Goal: Find specific page/section: Find specific page/section

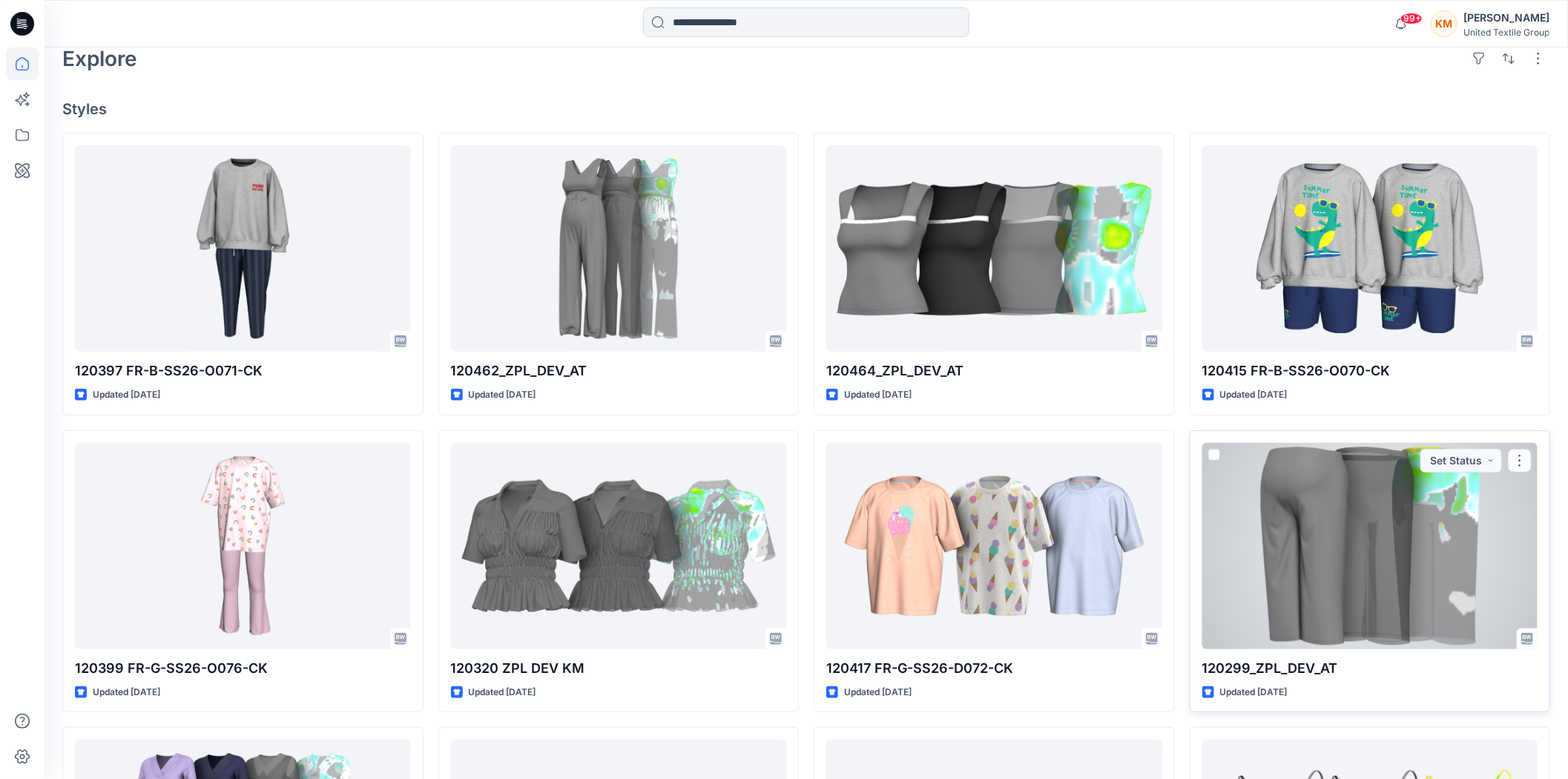
scroll to position [494, 0]
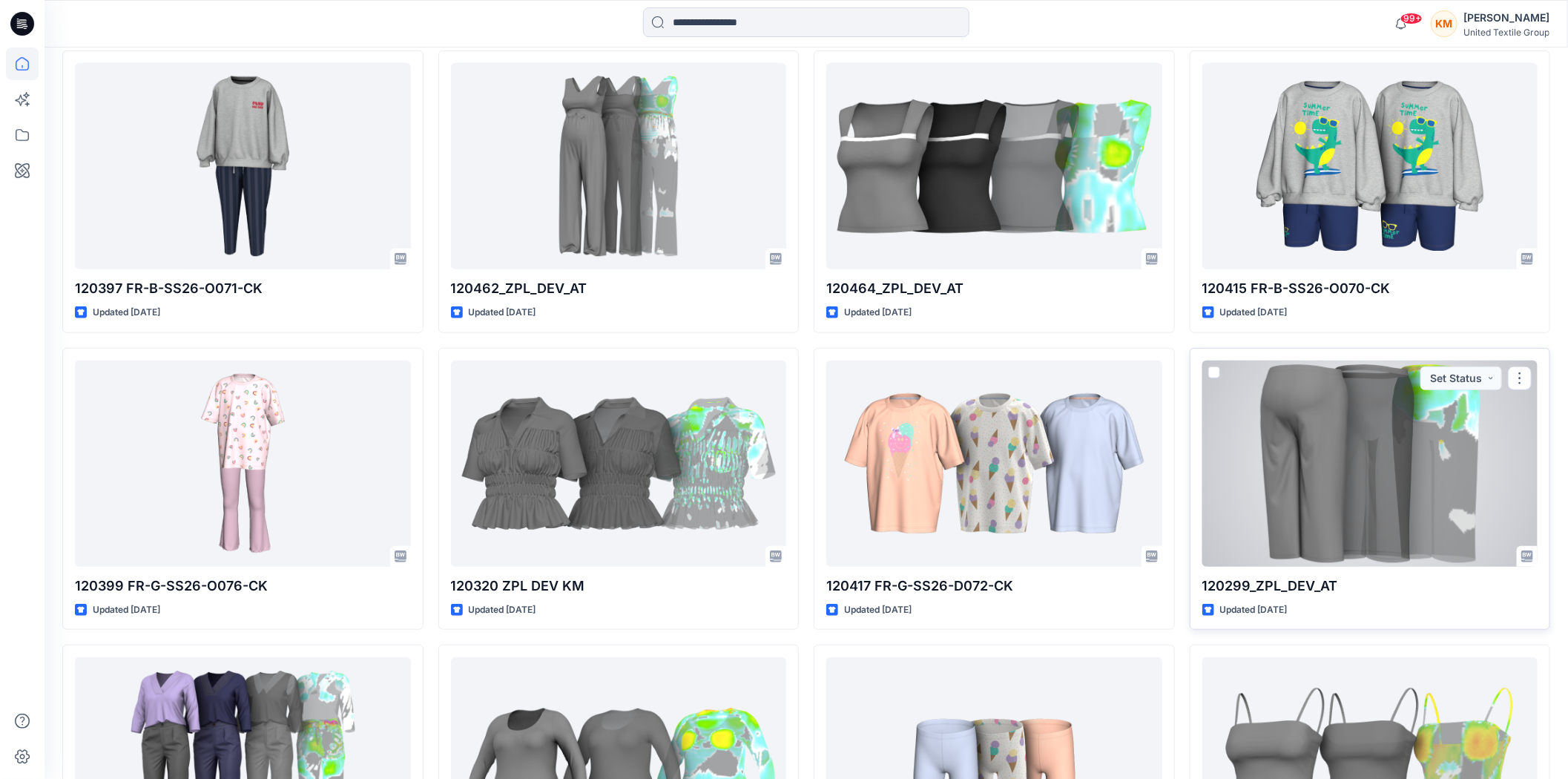
click at [1320, 492] on div at bounding box center [1371, 463] width 336 height 206
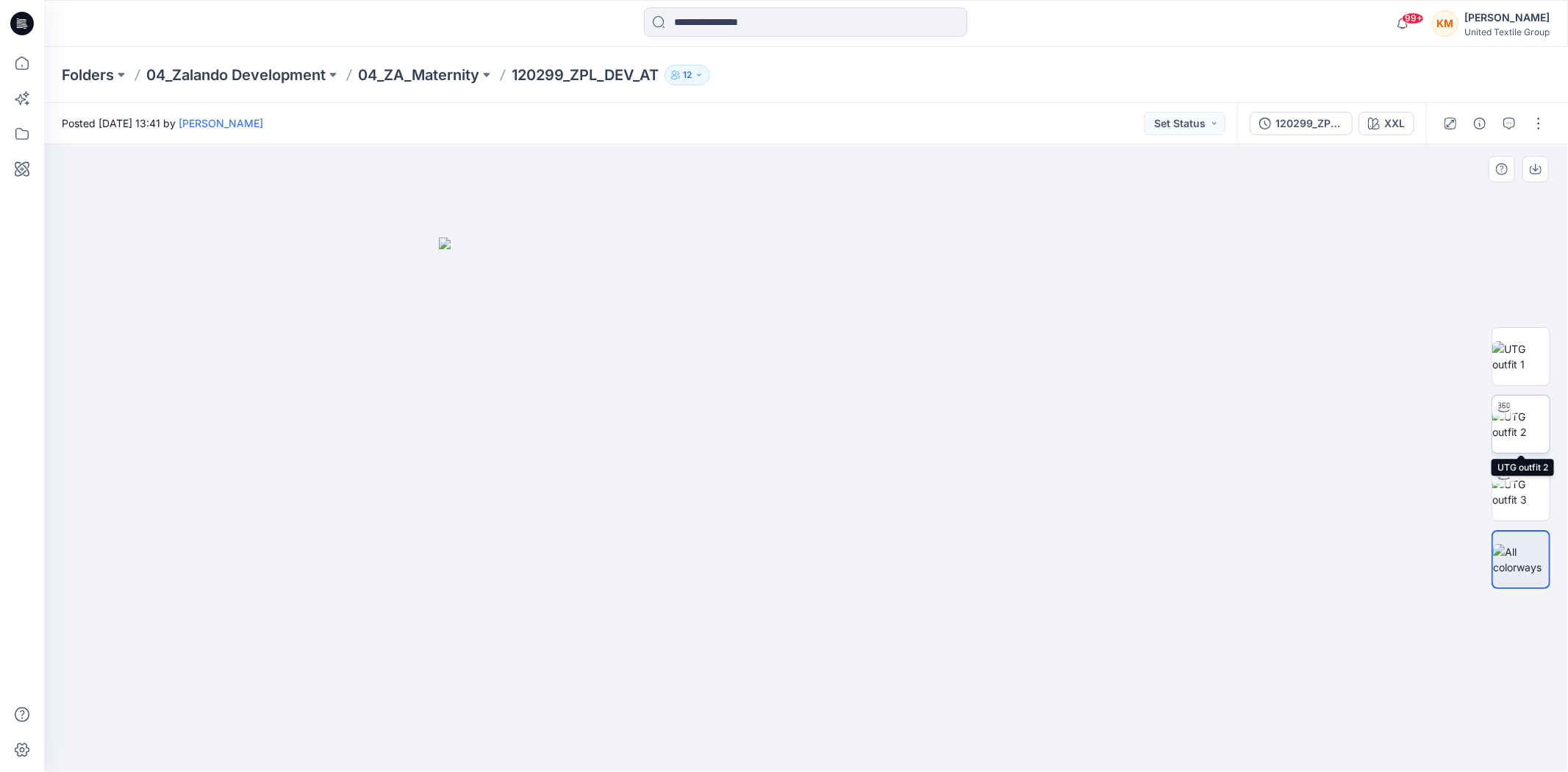
drag, startPoint x: 1532, startPoint y: 423, endPoint x: 1497, endPoint y: 446, distance: 41.9
click at [1531, 423] on img at bounding box center [1521, 423] width 58 height 31
drag, startPoint x: 958, startPoint y: 744, endPoint x: 1002, endPoint y: 743, distance: 44.0
click at [1002, 743] on icon at bounding box center [808, 728] width 445 height 55
drag, startPoint x: 898, startPoint y: 745, endPoint x: 920, endPoint y: 759, distance: 26.1
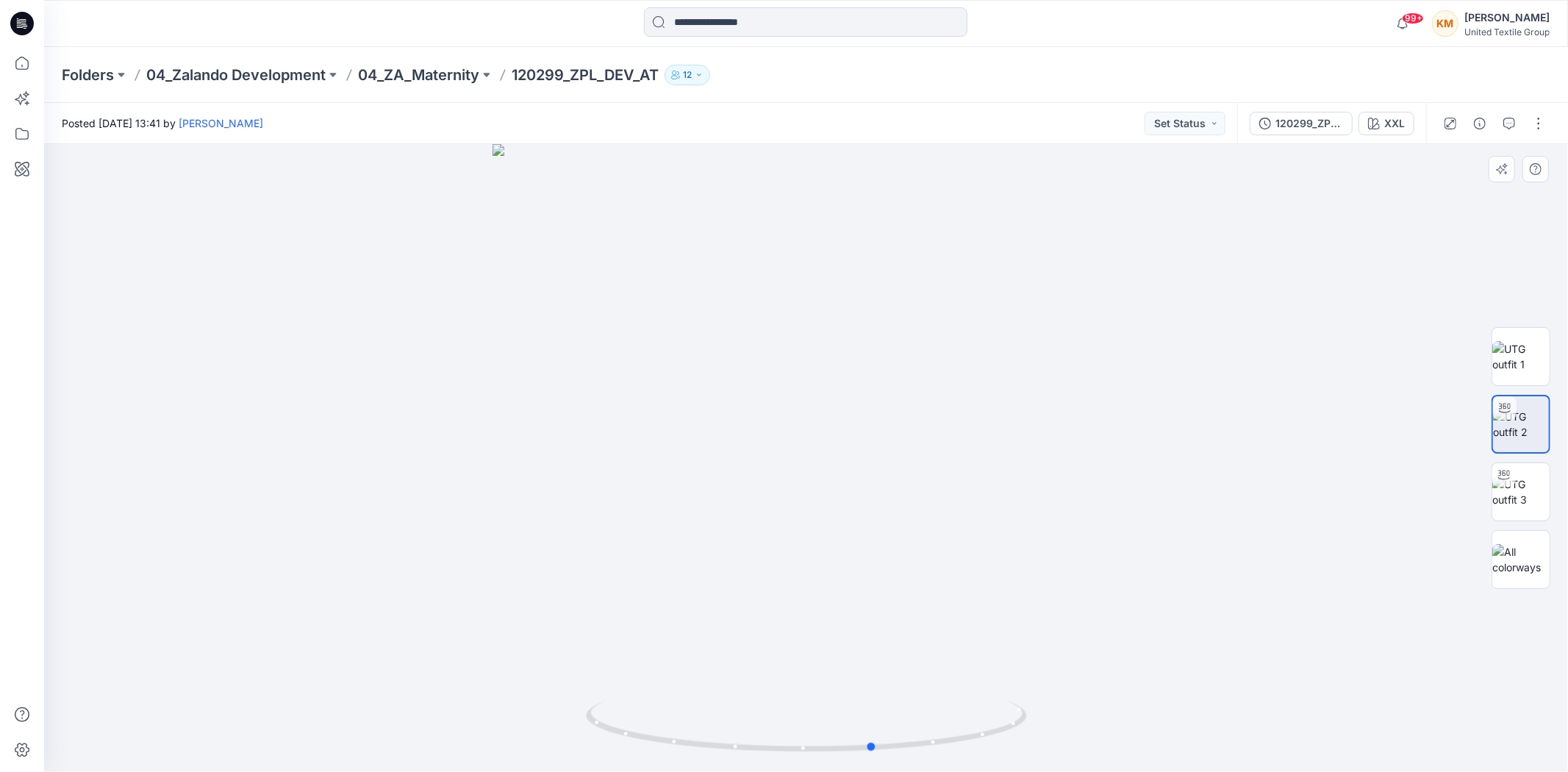
click at [920, 759] on div at bounding box center [806, 458] width 1524 height 628
click at [22, 69] on icon at bounding box center [21, 63] width 32 height 32
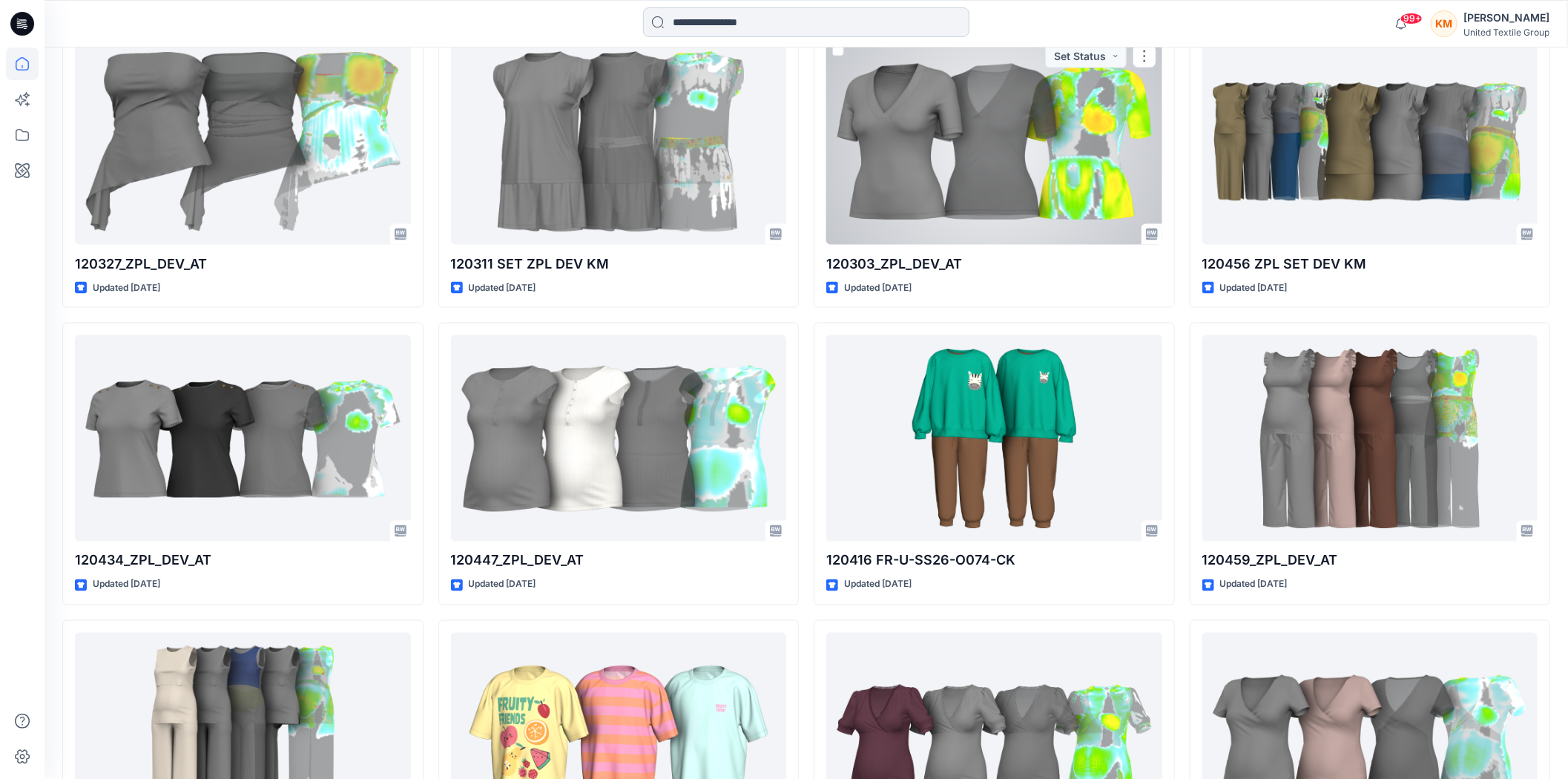
scroll to position [1193, 0]
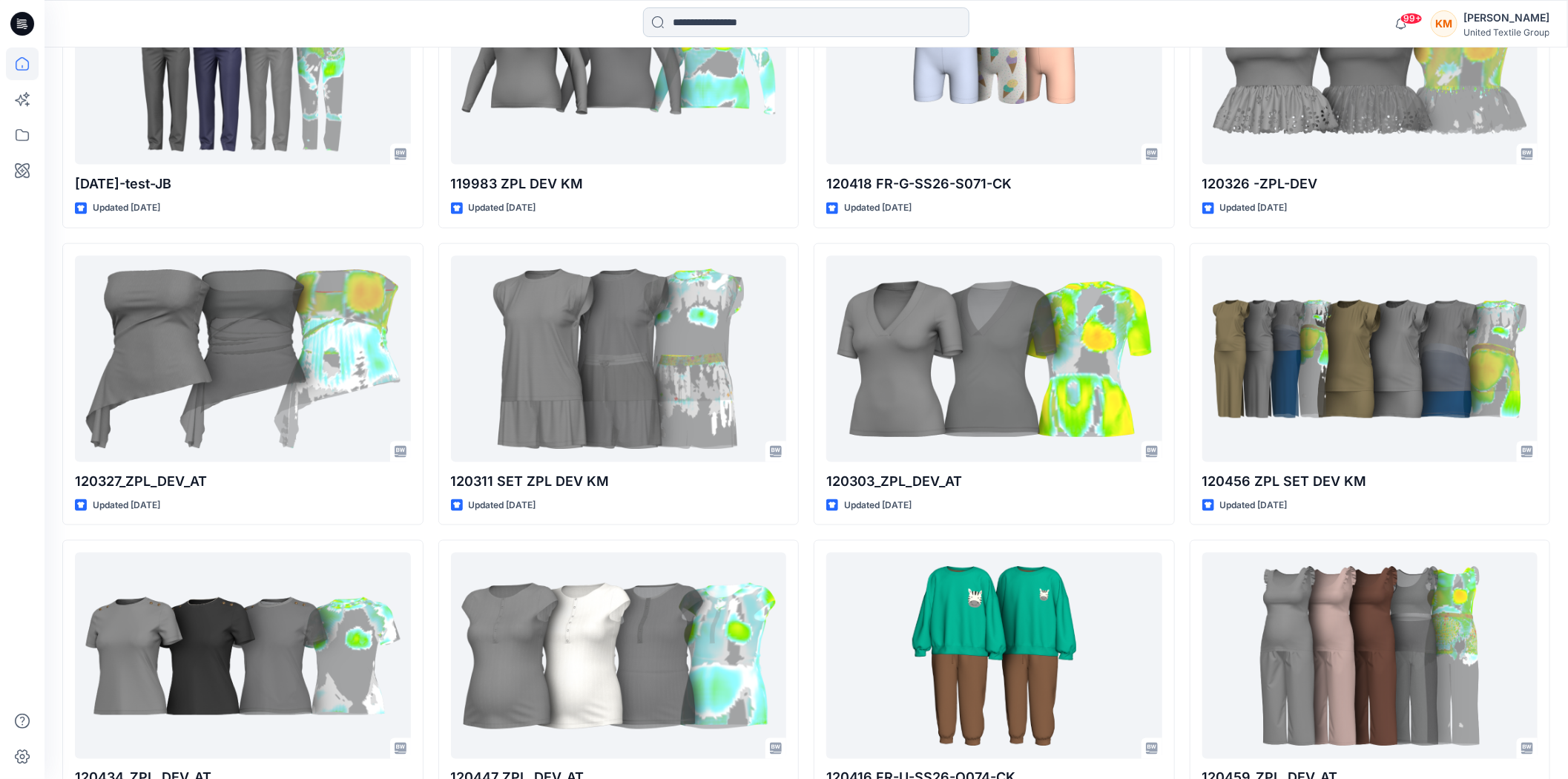
click at [814, 18] on input at bounding box center [806, 21] width 326 height 29
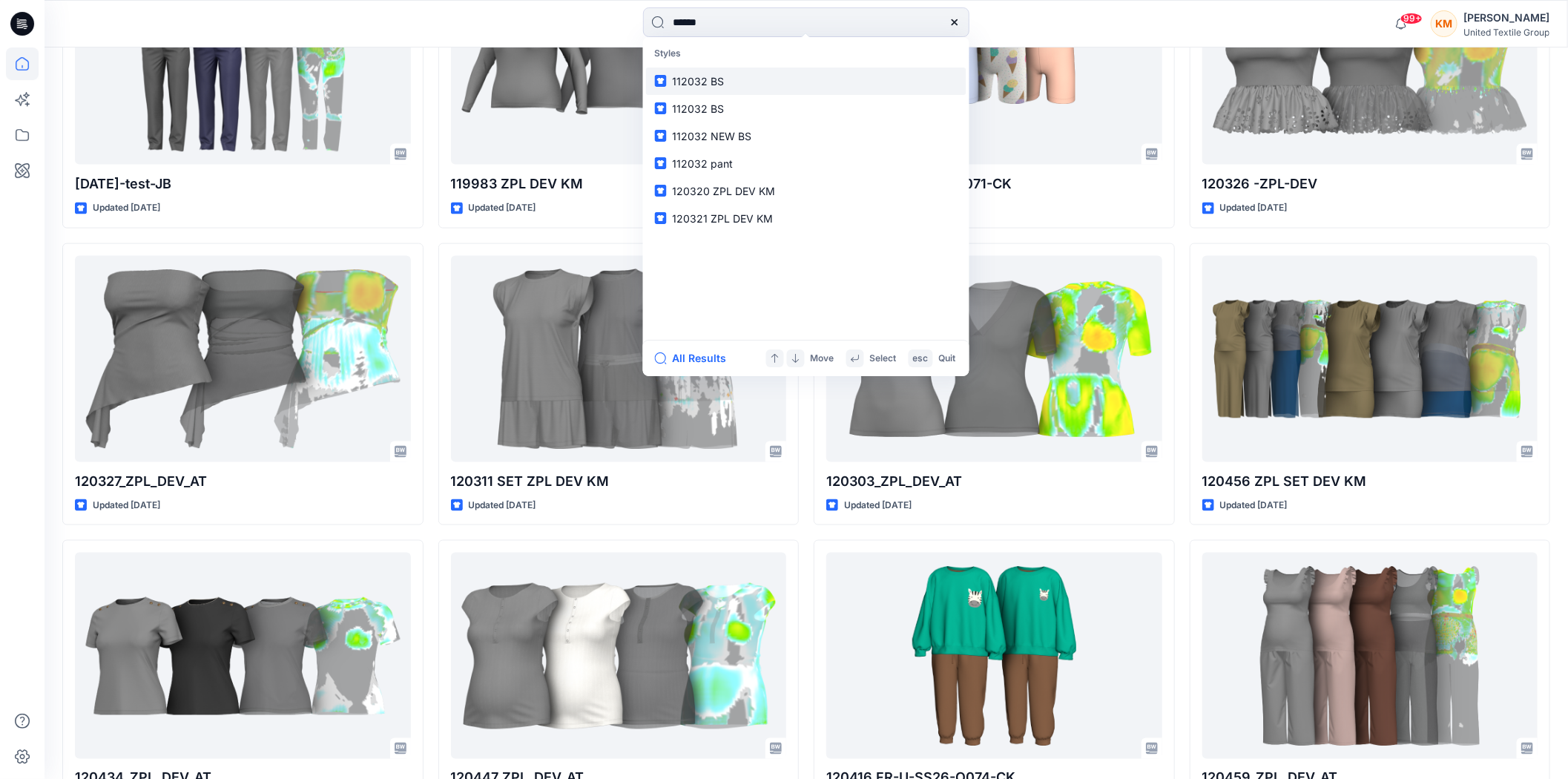
type input "******"
click at [767, 83] on span "ZPL DEV KM" at bounding box center [746, 81] width 62 height 13
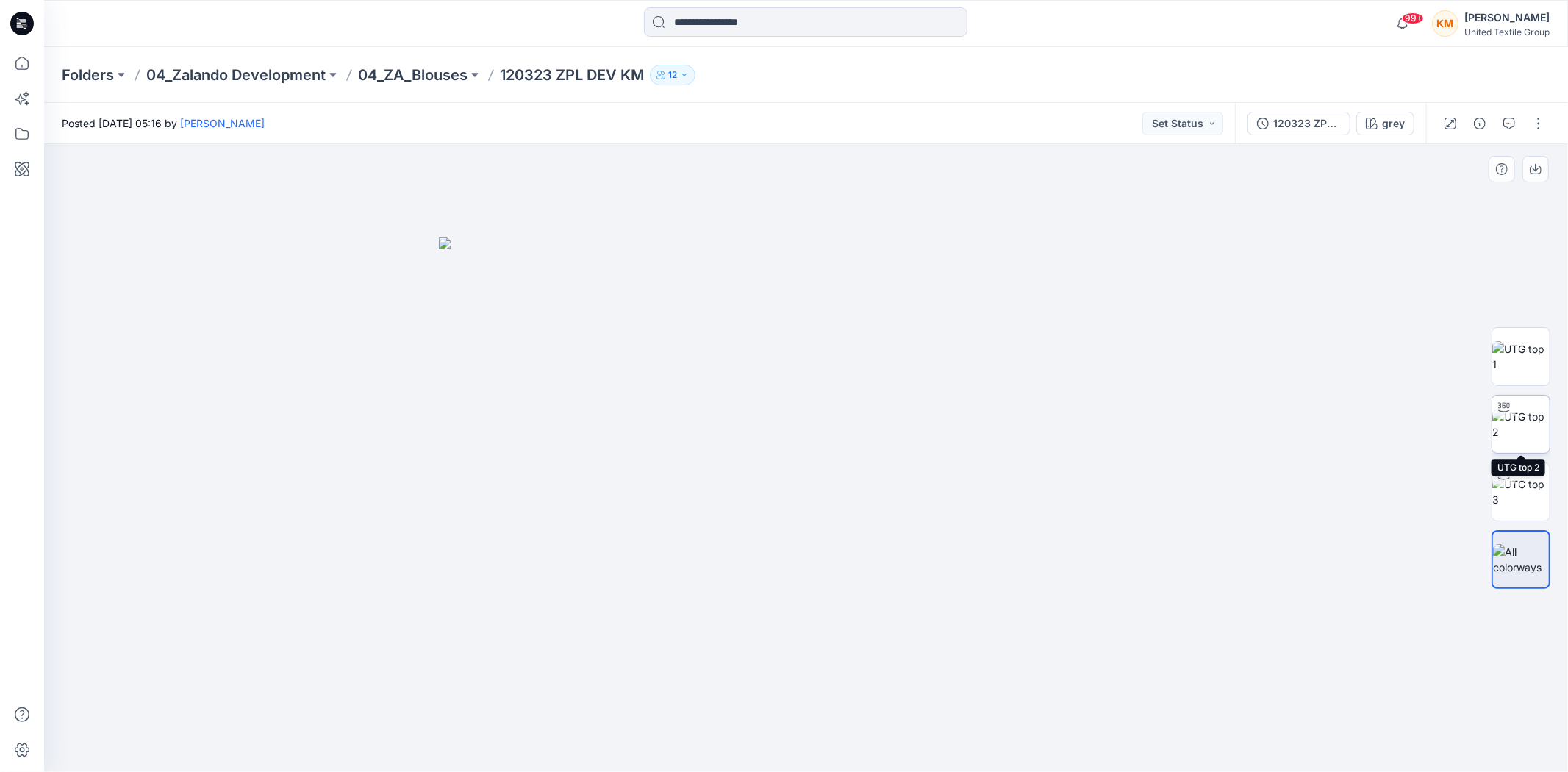
drag, startPoint x: 1529, startPoint y: 427, endPoint x: 1510, endPoint y: 429, distance: 19.1
click at [1528, 427] on img at bounding box center [1521, 423] width 58 height 31
drag, startPoint x: 958, startPoint y: 743, endPoint x: 928, endPoint y: 753, distance: 31.6
click at [928, 753] on icon at bounding box center [808, 728] width 445 height 55
drag, startPoint x: 887, startPoint y: 751, endPoint x: 689, endPoint y: 750, distance: 198.0
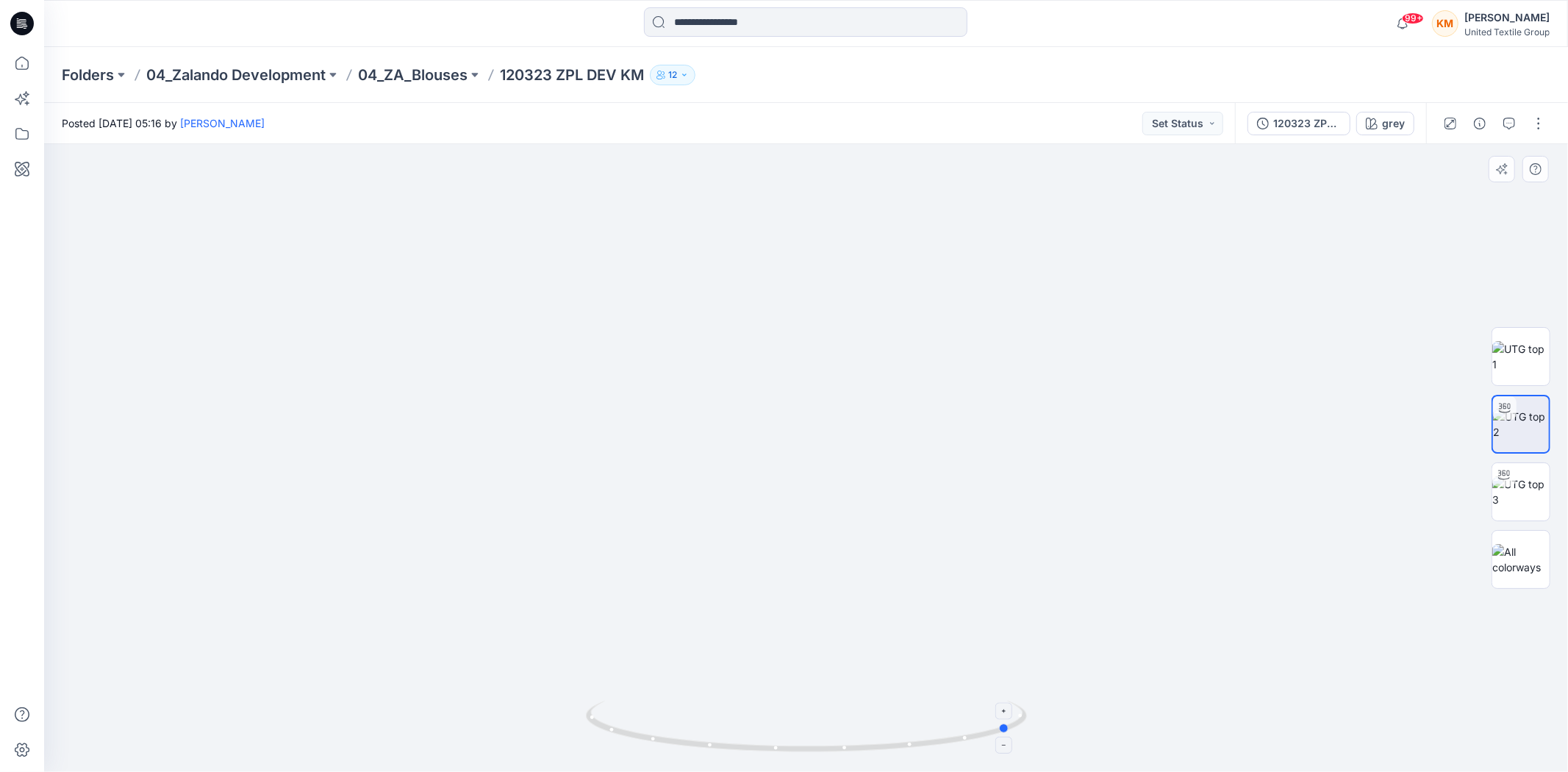
click at [689, 750] on icon at bounding box center [808, 728] width 445 height 55
click at [26, 69] on icon at bounding box center [21, 63] width 32 height 32
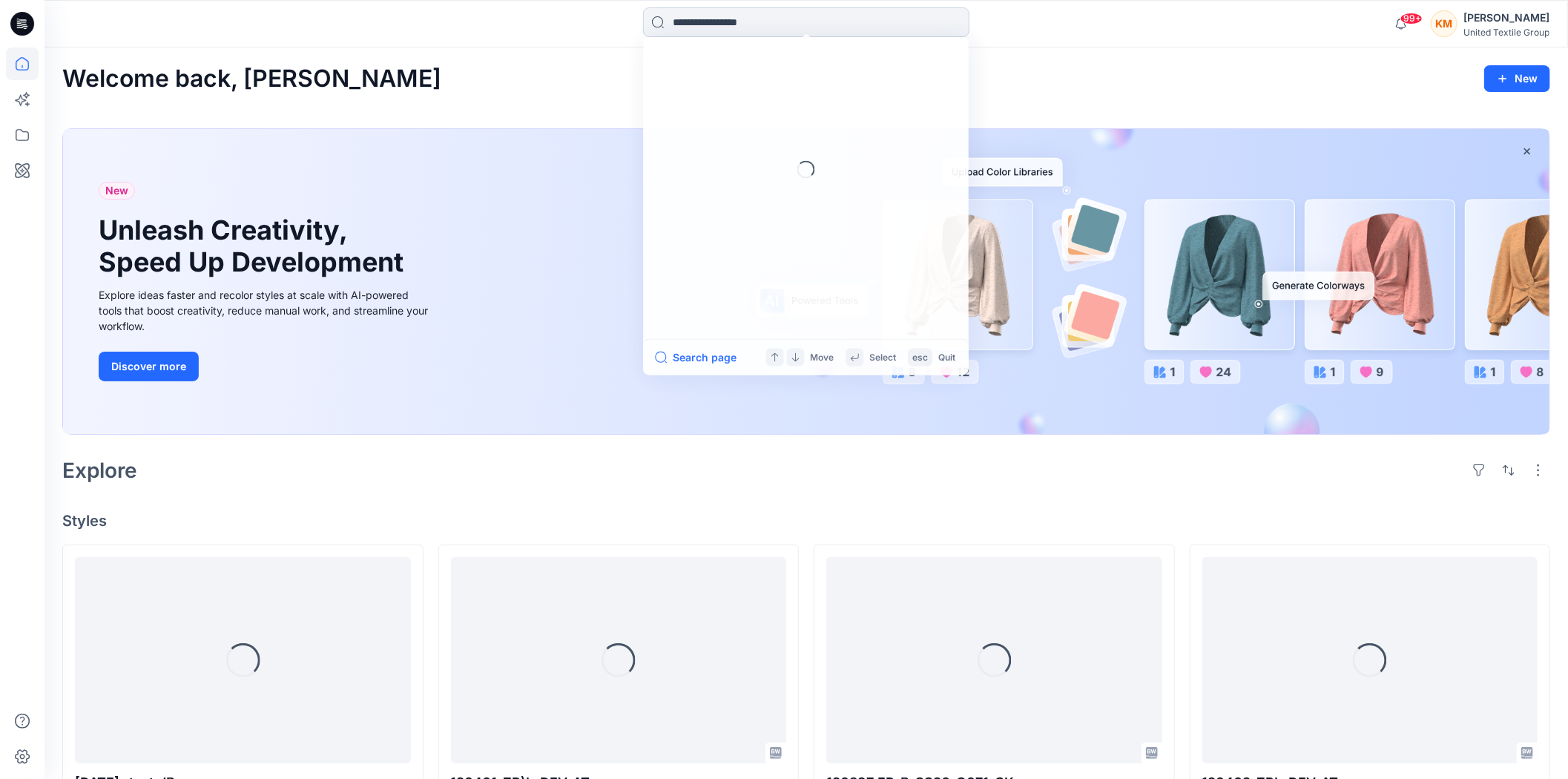
click at [730, 22] on input at bounding box center [806, 21] width 326 height 29
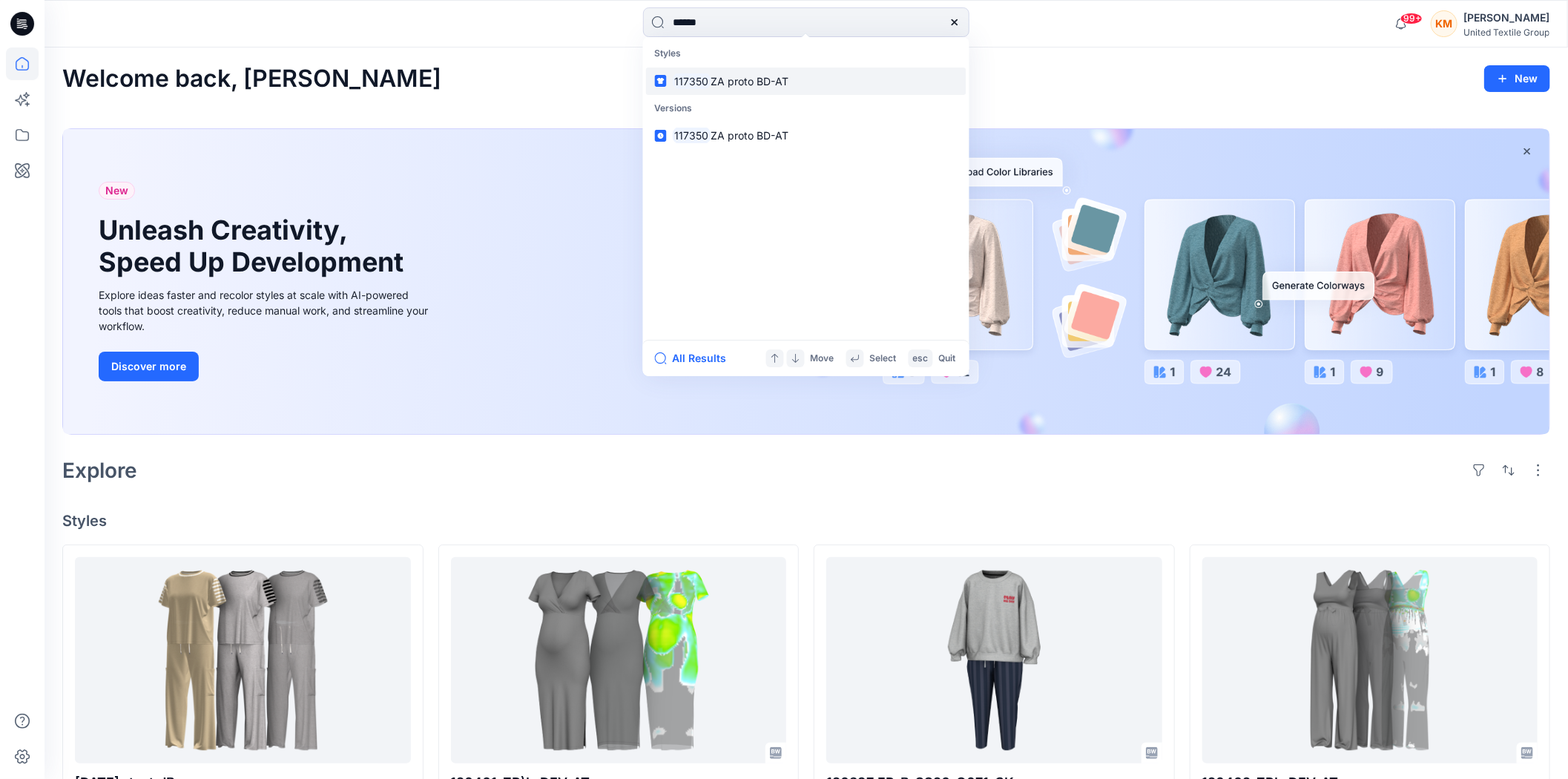
type input "******"
click at [757, 92] on link "117350 ZA proto BD-AT" at bounding box center [806, 81] width 321 height 27
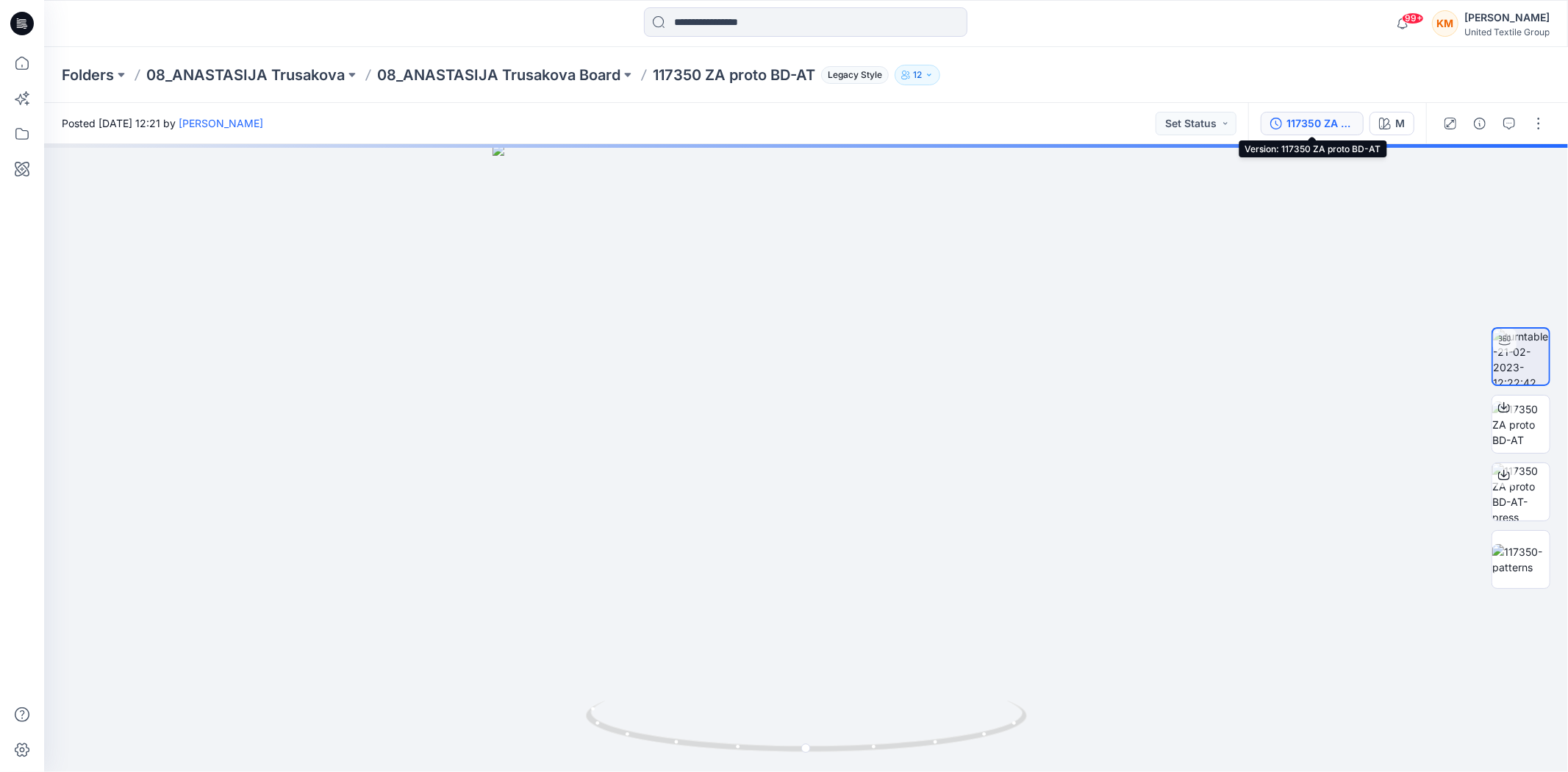
click at [1314, 124] on div "117350 ZA proto BD-AT" at bounding box center [1320, 123] width 68 height 17
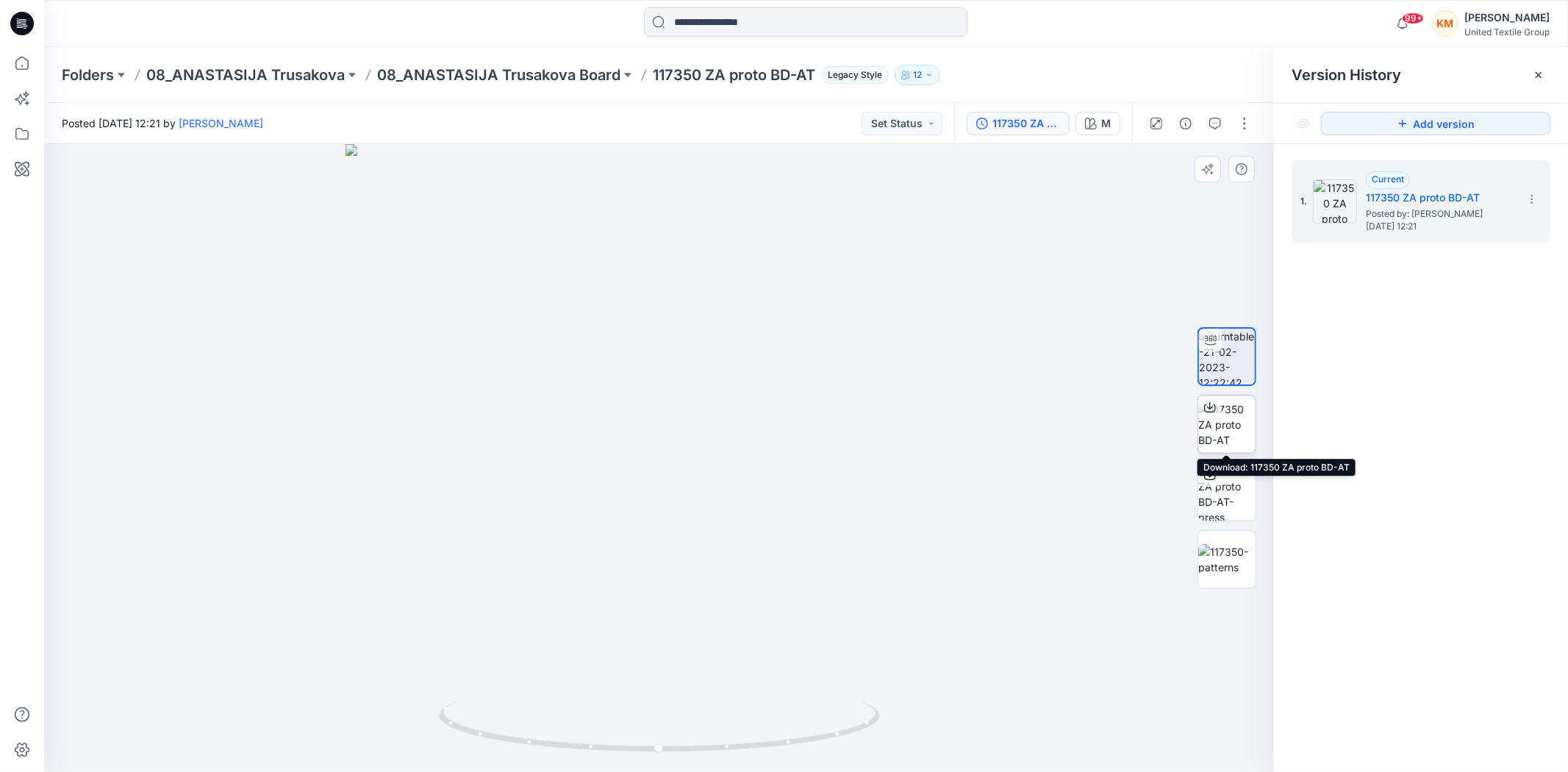
click at [1217, 405] on div at bounding box center [1210, 407] width 24 height 24
